Goal: Task Accomplishment & Management: Use online tool/utility

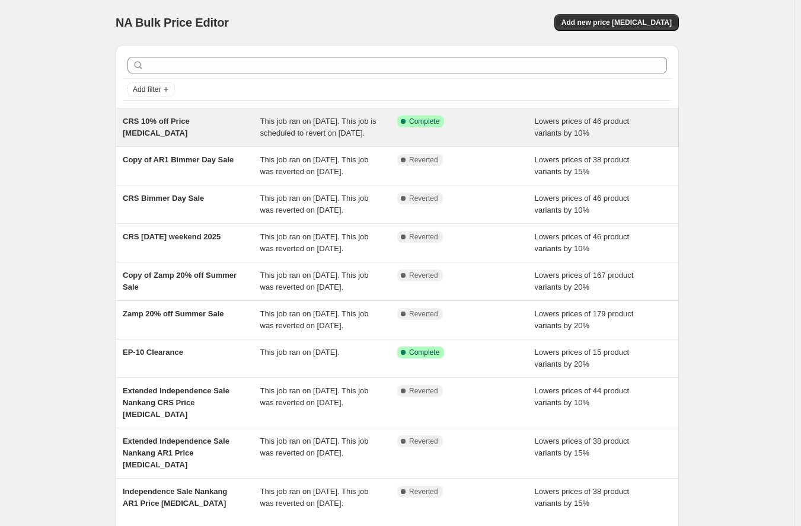
click at [162, 119] on span "CRS 10% off Price [MEDICAL_DATA]" at bounding box center [156, 127] width 67 height 21
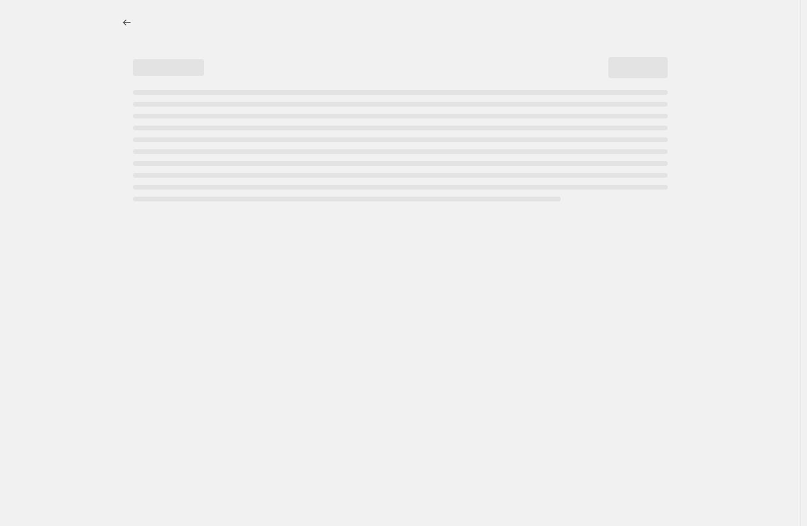
select select "percentage"
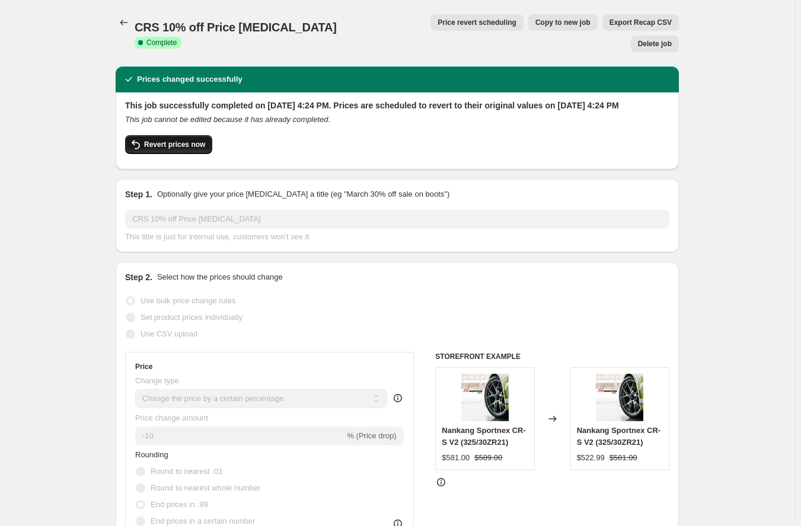
click at [173, 140] on span "Revert prices now" at bounding box center [174, 144] width 61 height 9
checkbox input "false"
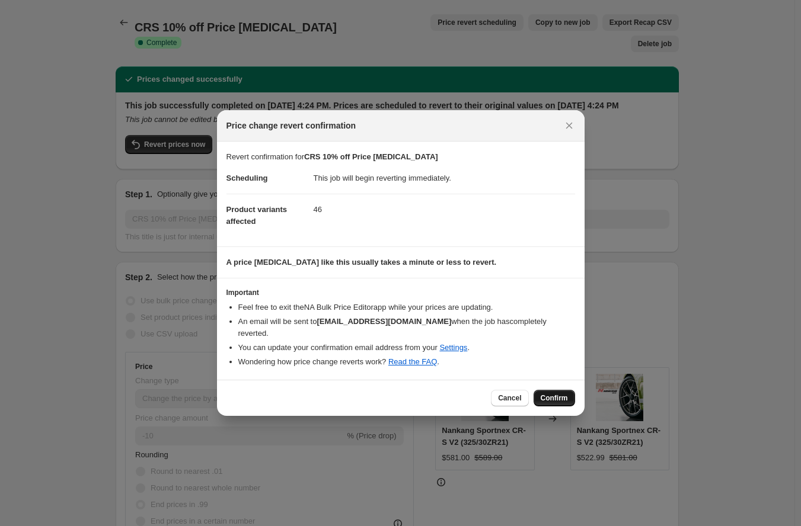
click at [558, 390] on button "Confirm" at bounding box center [555, 398] width 42 height 17
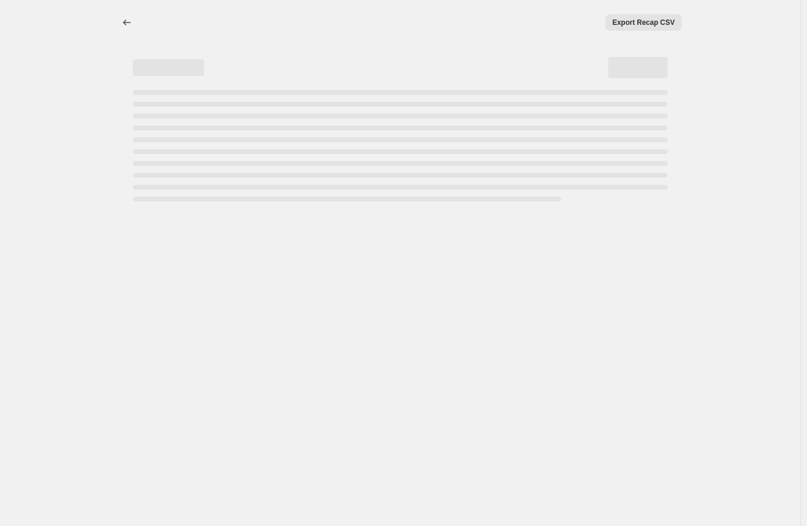
select select "percentage"
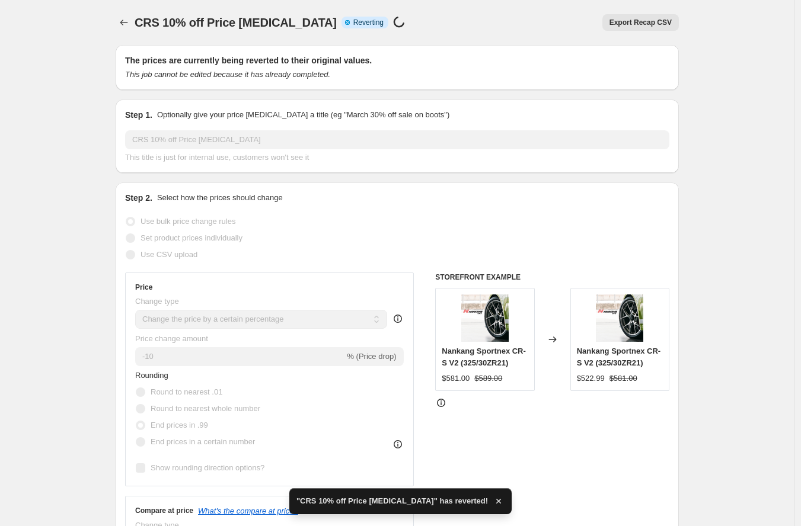
checkbox input "true"
